Goal: Task Accomplishment & Management: Manage account settings

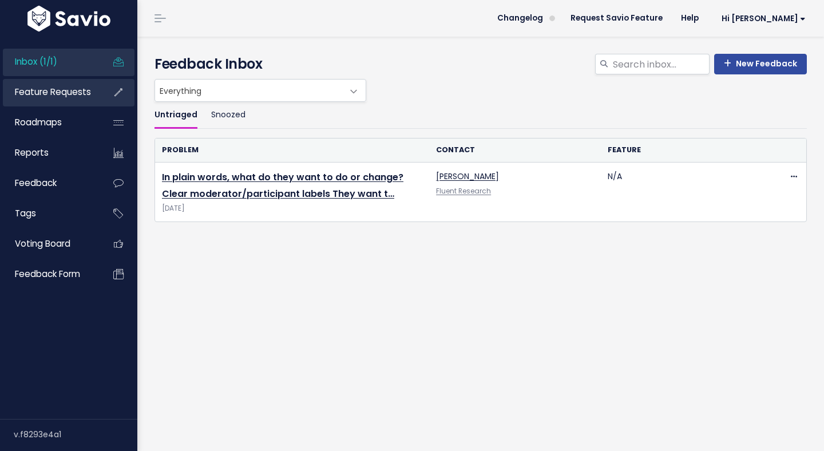
click at [77, 95] on span "Feature Requests" at bounding box center [53, 92] width 76 height 12
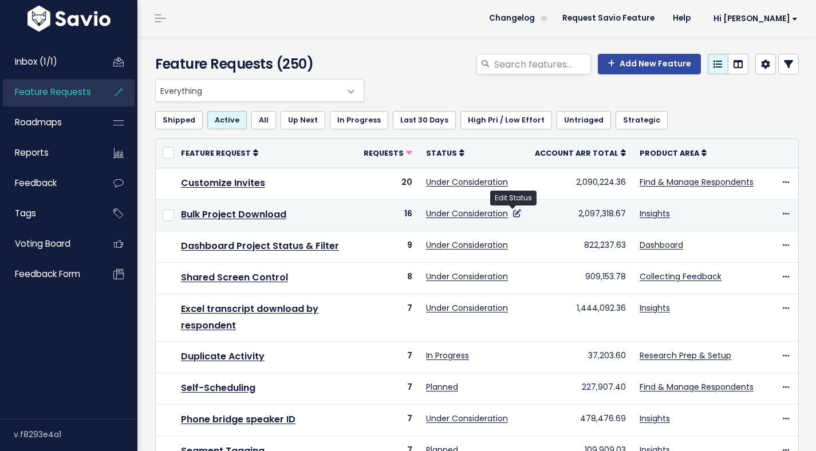
click at [513, 214] on icon at bounding box center [517, 214] width 8 height 8
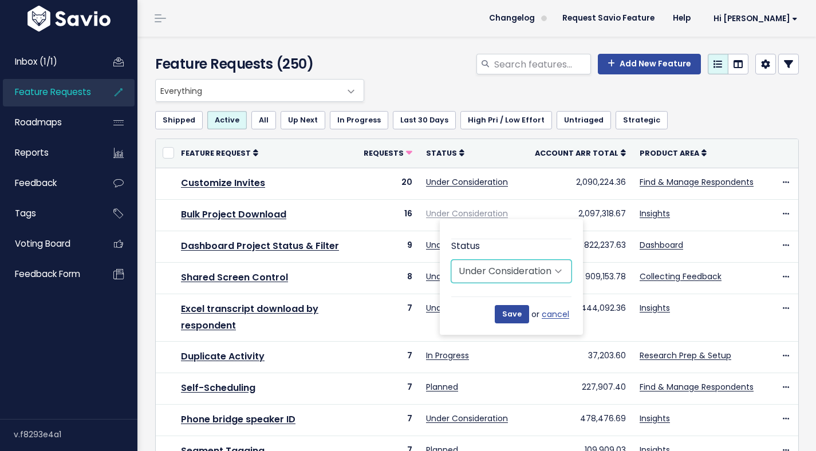
click at [529, 272] on select "Untriaged Under Consideration Planned In Progress Done Closed Won't do Not Plan…" at bounding box center [511, 271] width 120 height 23
click at [559, 262] on select "Untriaged Under Consideration Planned In Progress Done Closed Won't do Not Plan…" at bounding box center [511, 271] width 120 height 23
click at [552, 272] on select "Untriaged Under Consideration Planned In Progress Done Closed Won't do Not Plan…" at bounding box center [511, 271] width 120 height 23
